Goal: Task Accomplishment & Management: Use online tool/utility

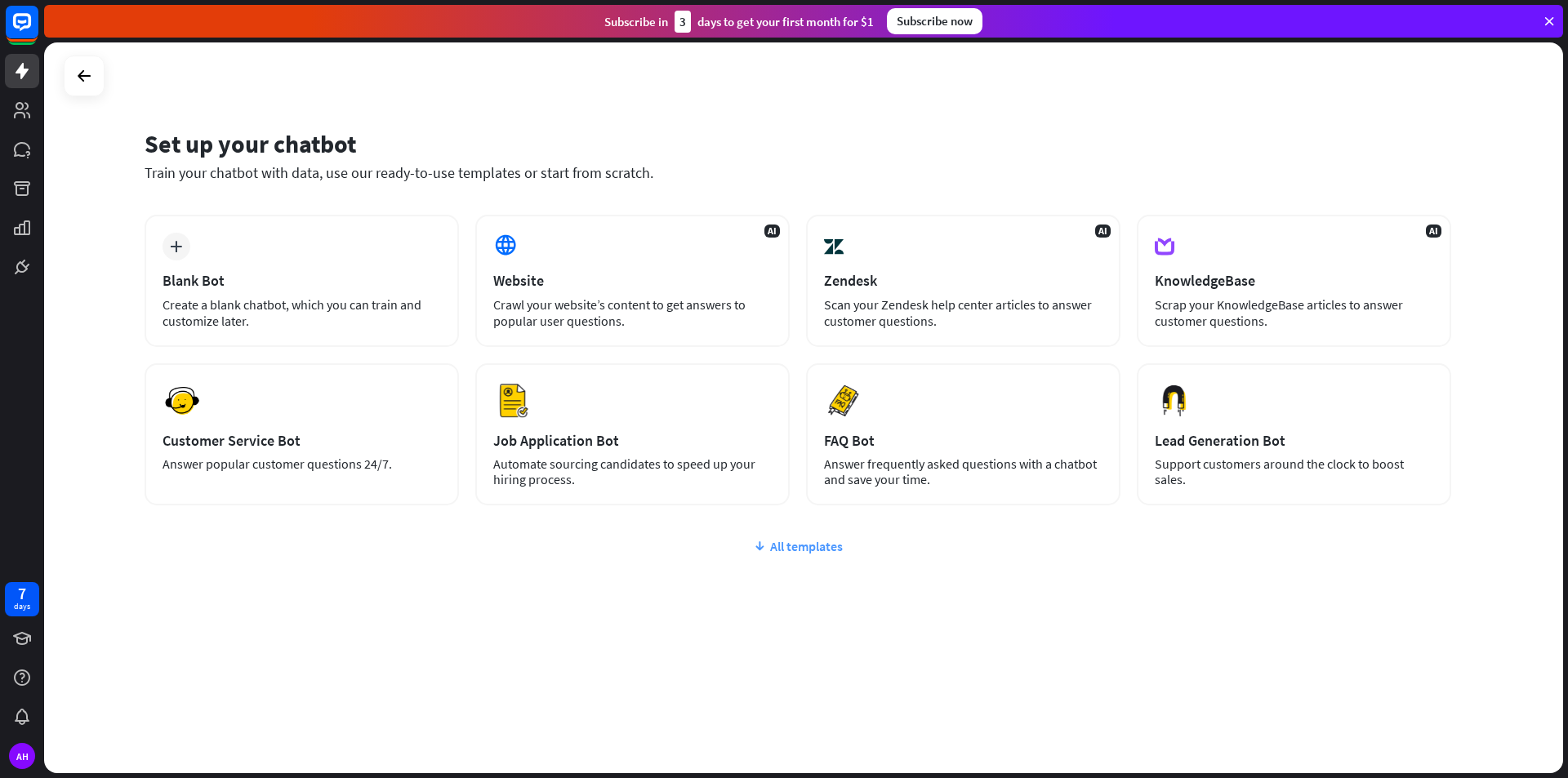
click at [780, 547] on div "All templates" at bounding box center [798, 546] width 1307 height 16
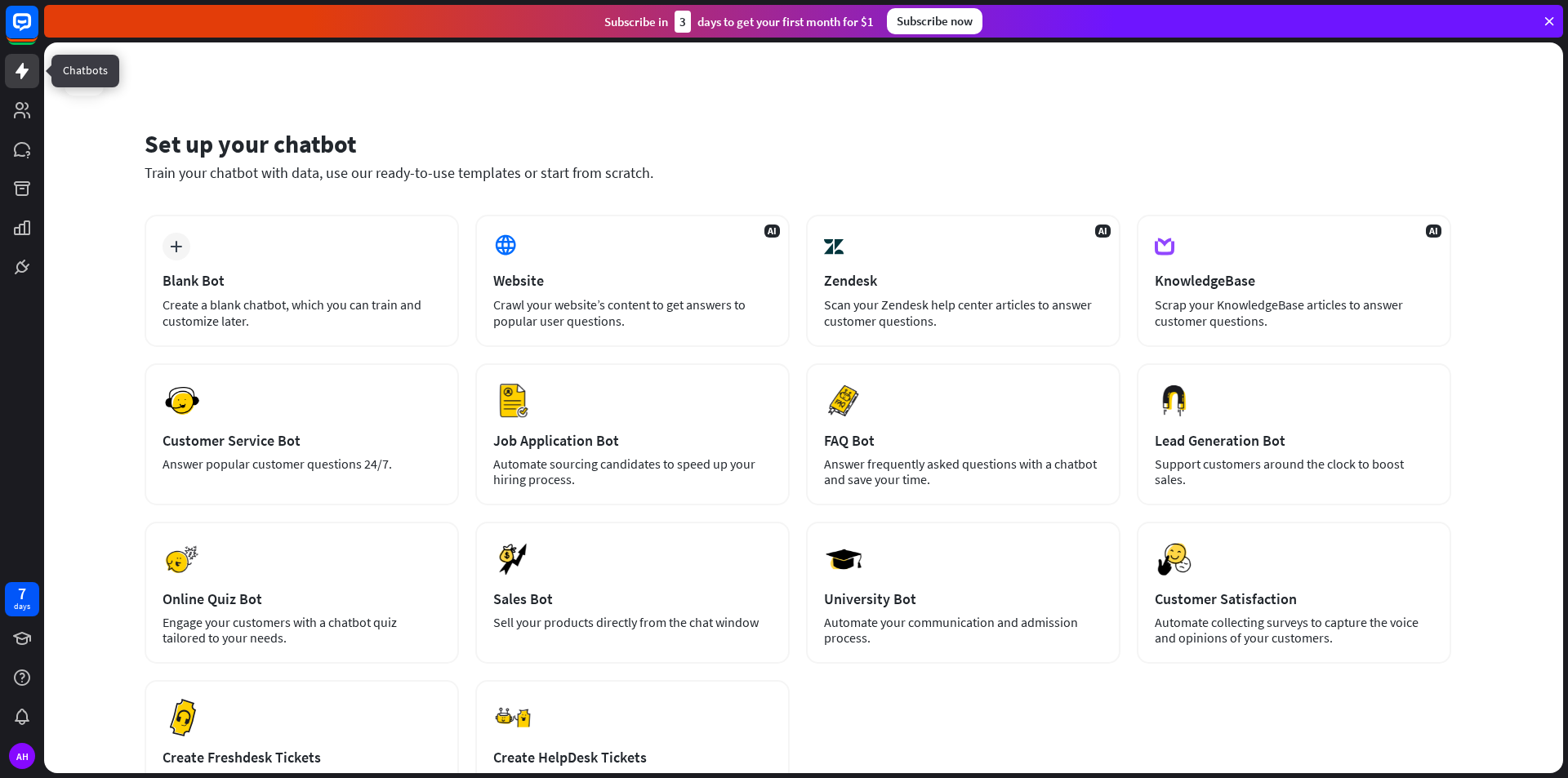
click at [16, 68] on icon at bounding box center [21, 71] width 20 height 20
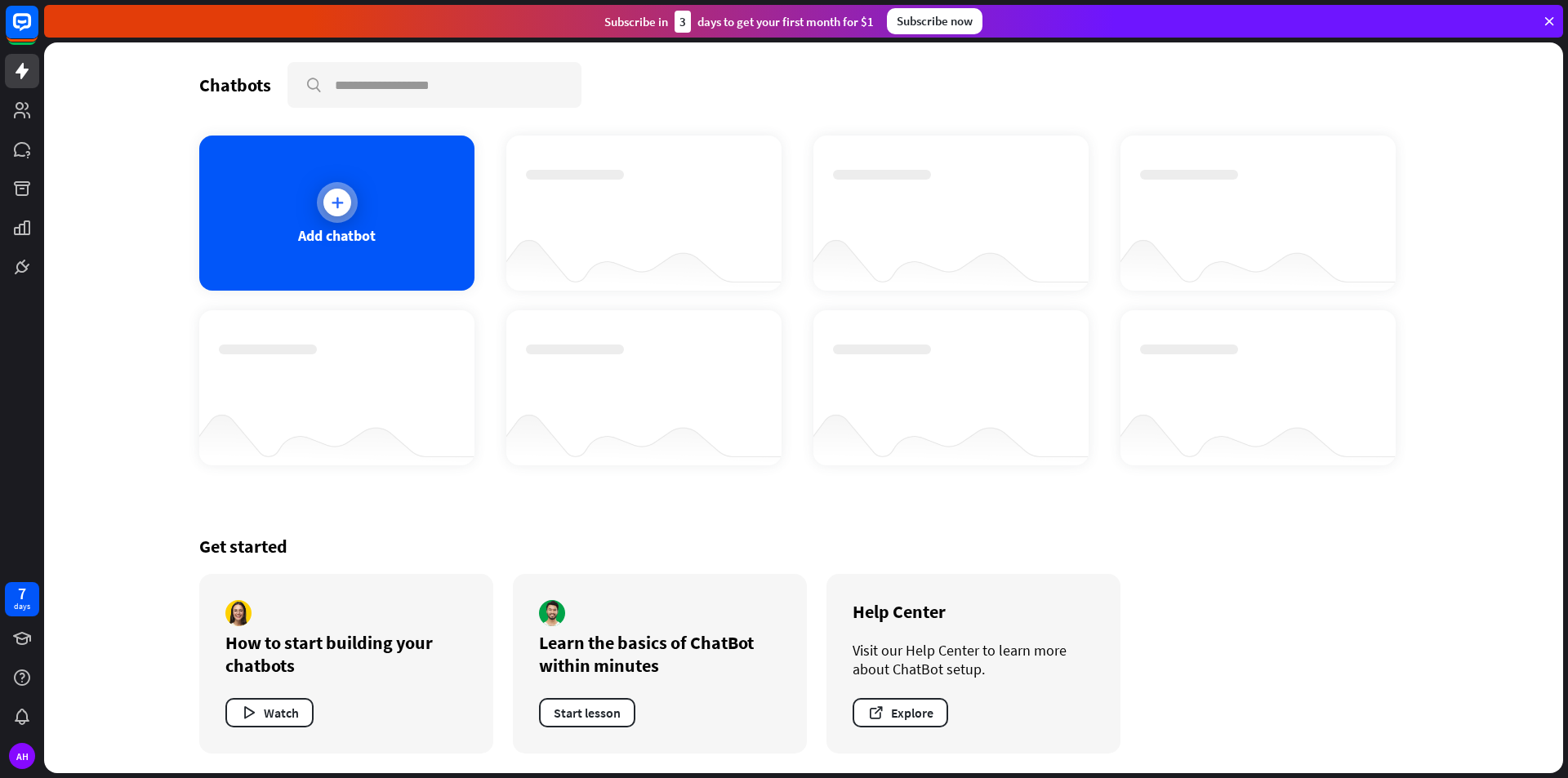
click at [429, 192] on div "Add chatbot" at bounding box center [337, 214] width 275 height 156
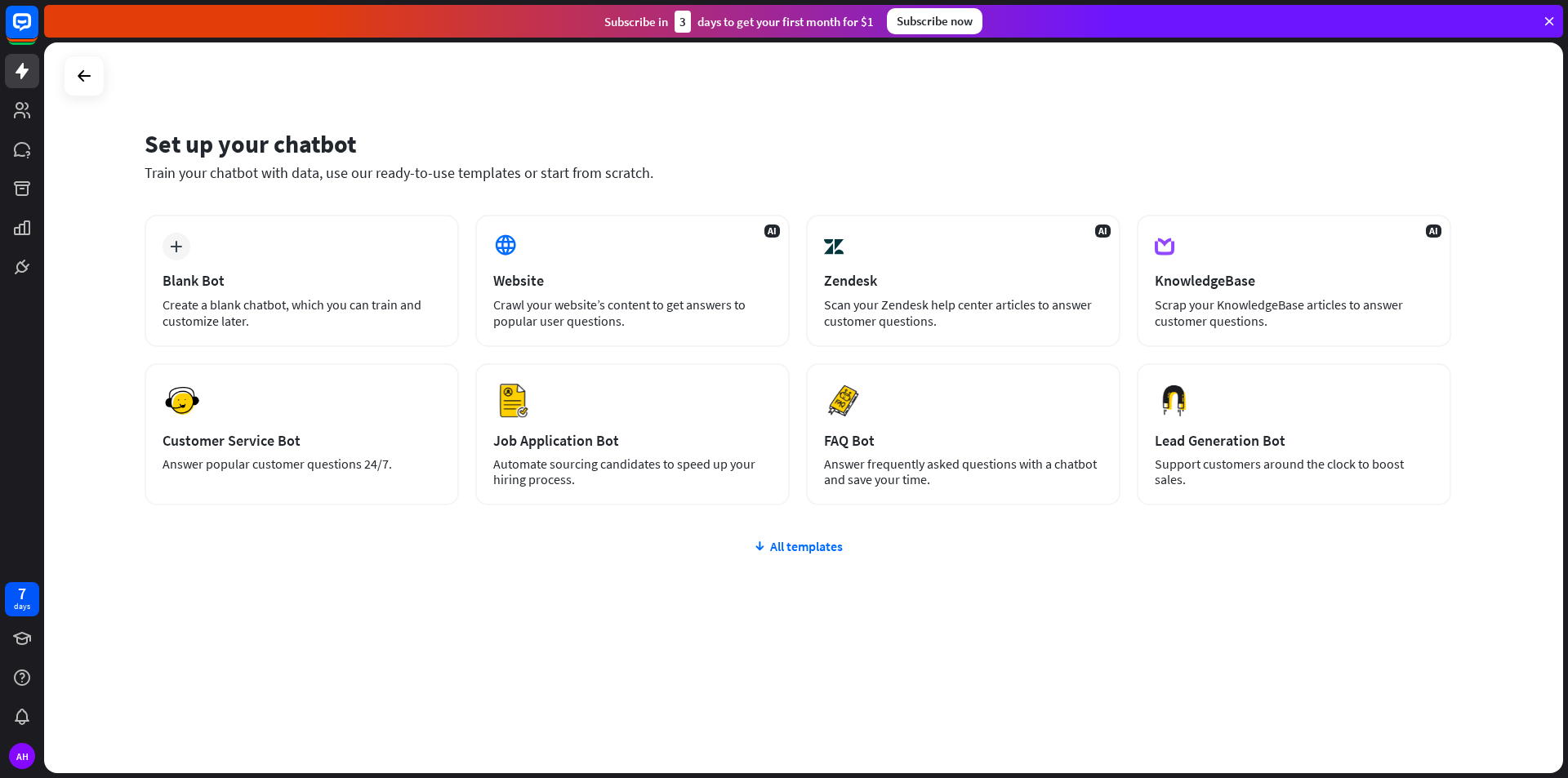
click at [1546, 21] on icon at bounding box center [1549, 21] width 15 height 15
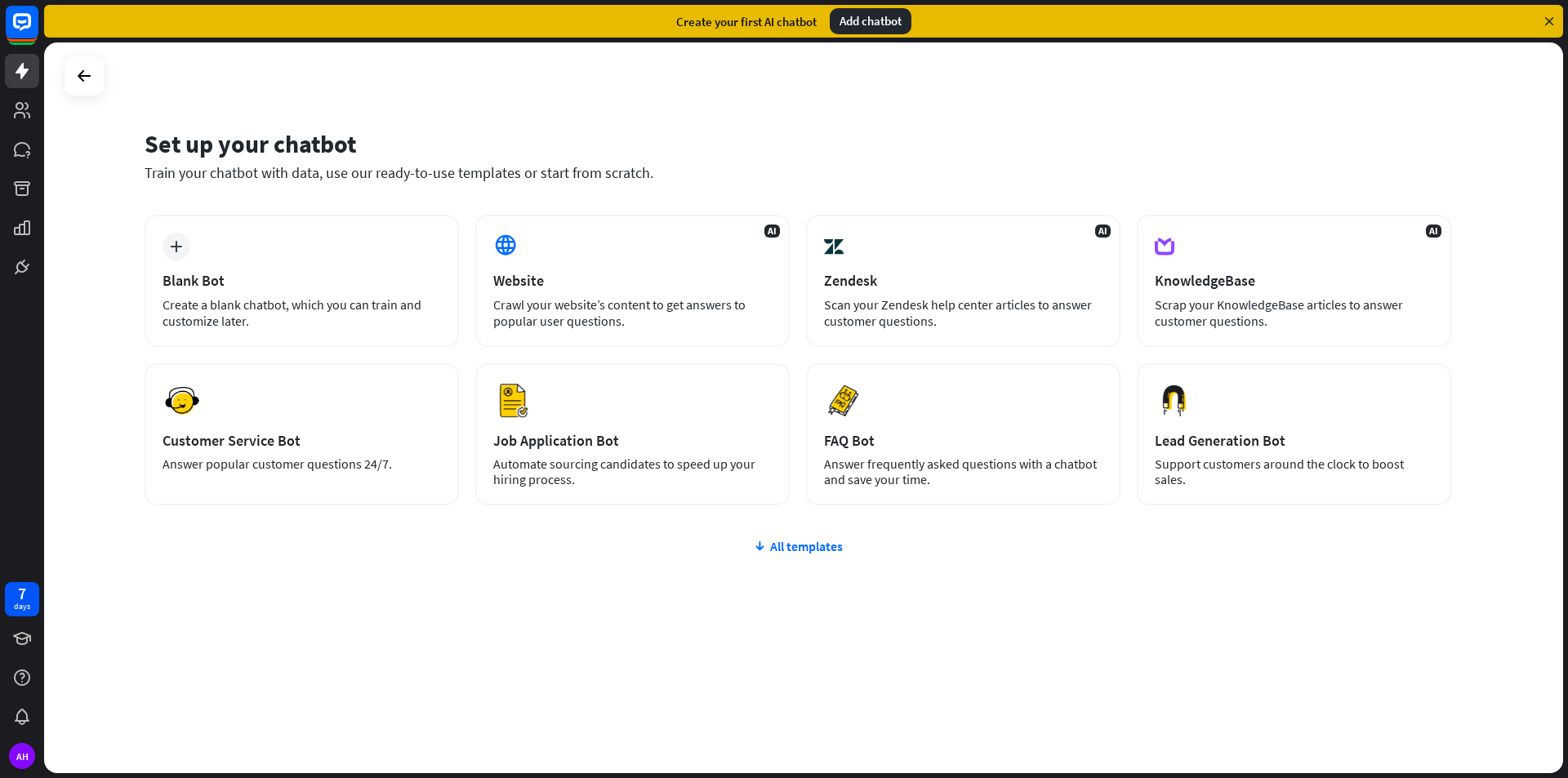
click at [864, 20] on div "Add chatbot" at bounding box center [871, 21] width 82 height 27
click at [272, 282] on div "Blank Bot" at bounding box center [302, 280] width 279 height 19
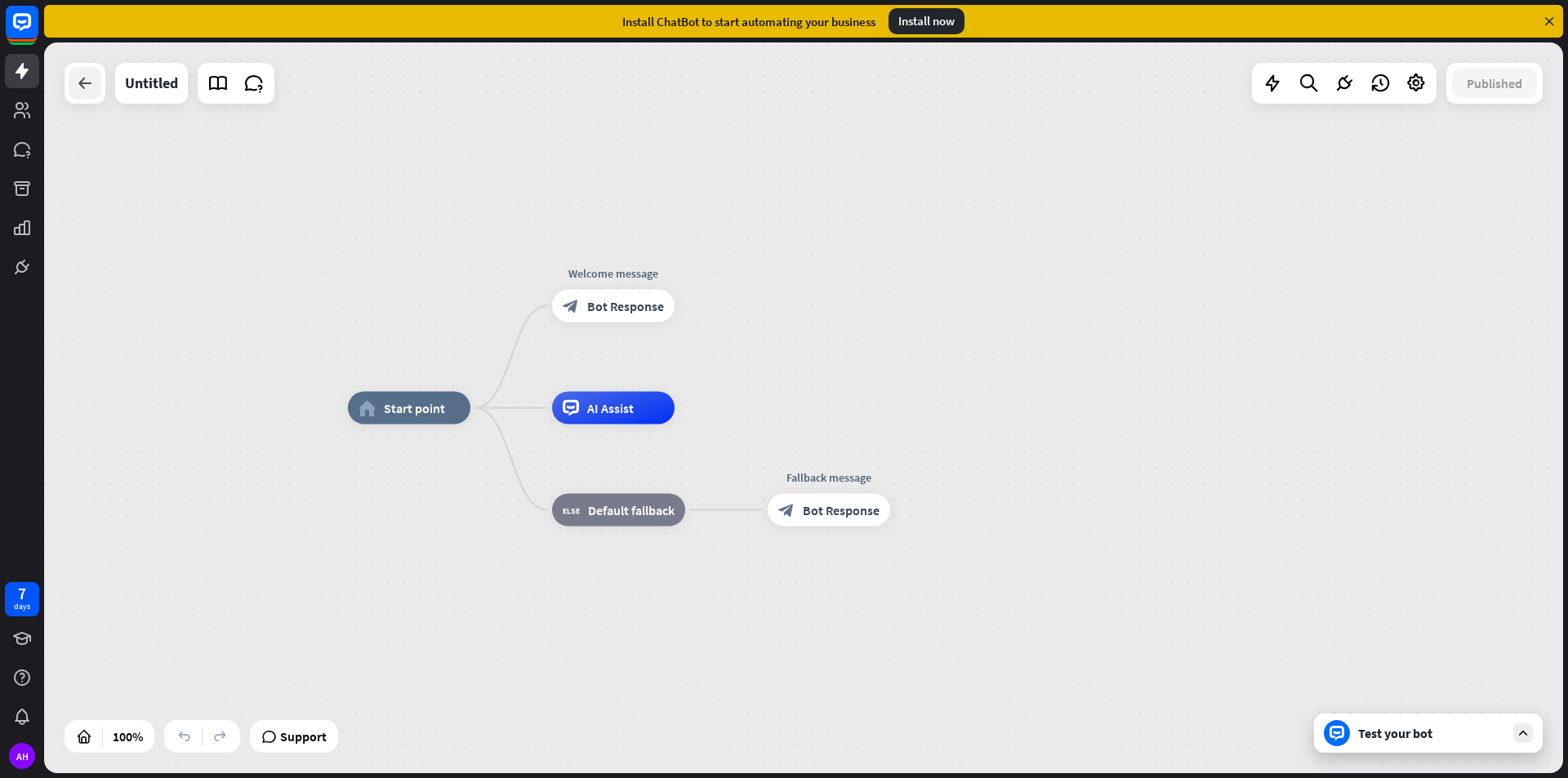
click at [71, 82] on div at bounding box center [85, 83] width 32 height 32
